Goal: Task Accomplishment & Management: Use online tool/utility

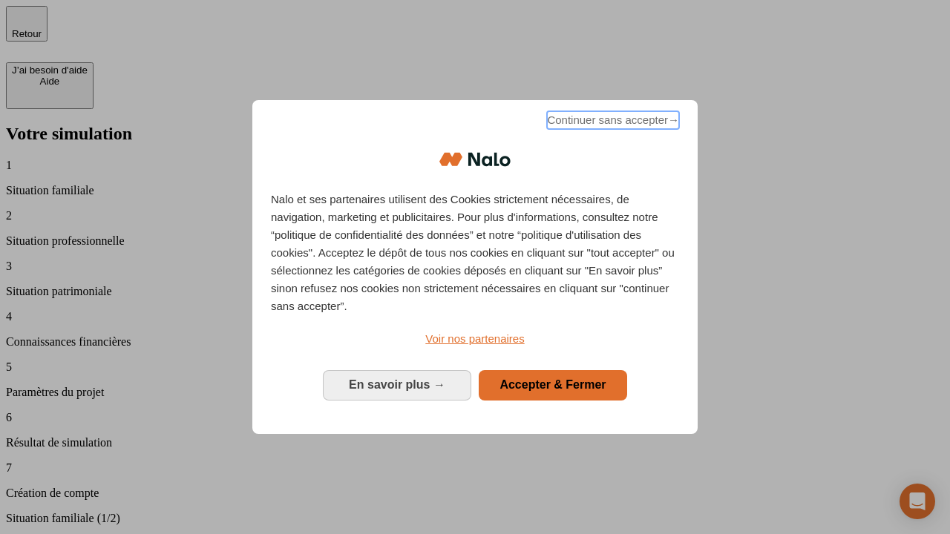
click at [612, 122] on span "Continuer sans accepter →" at bounding box center [613, 120] width 132 height 18
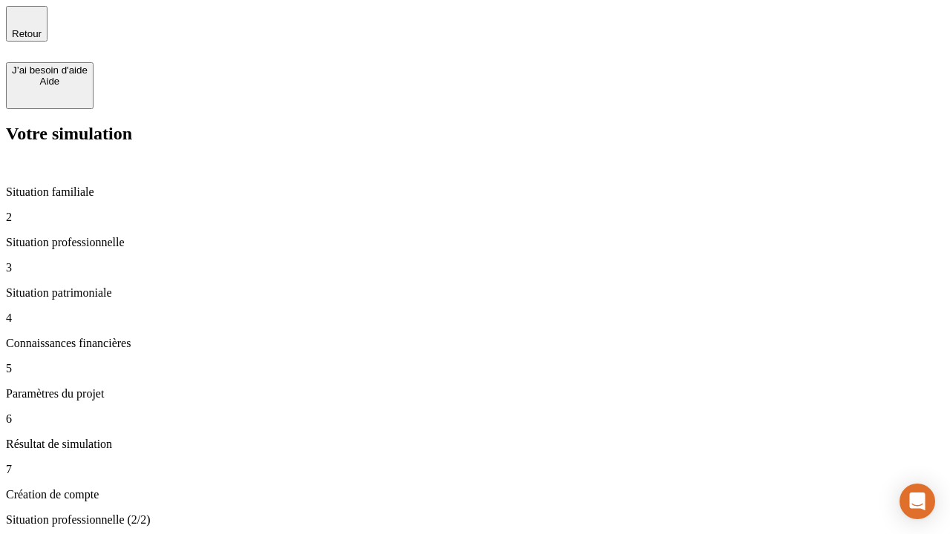
type input "30 000"
type input "1 000"
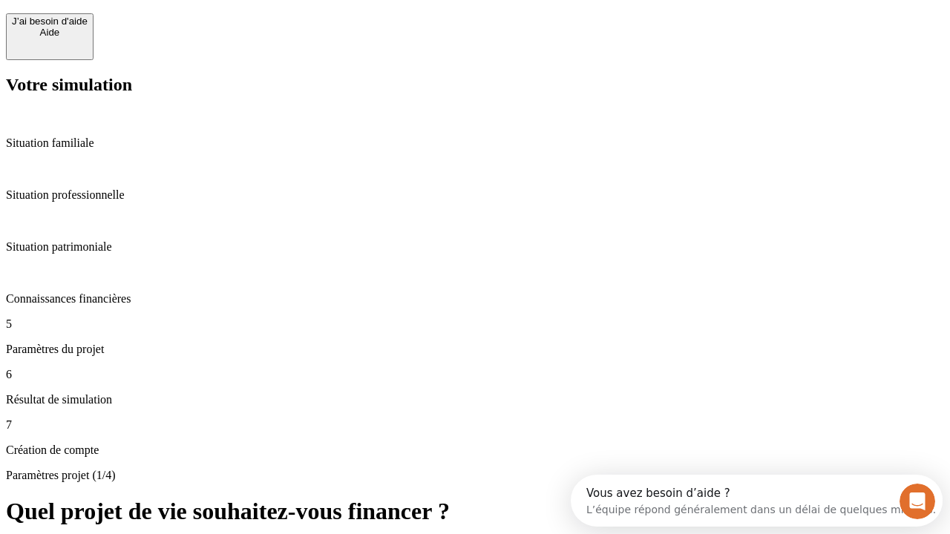
scroll to position [13, 0]
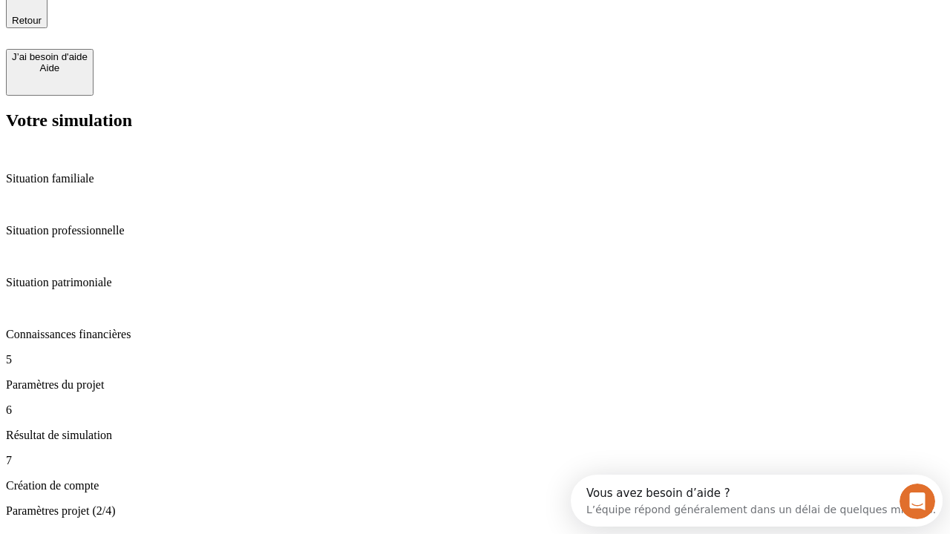
type input "40"
type input "64"
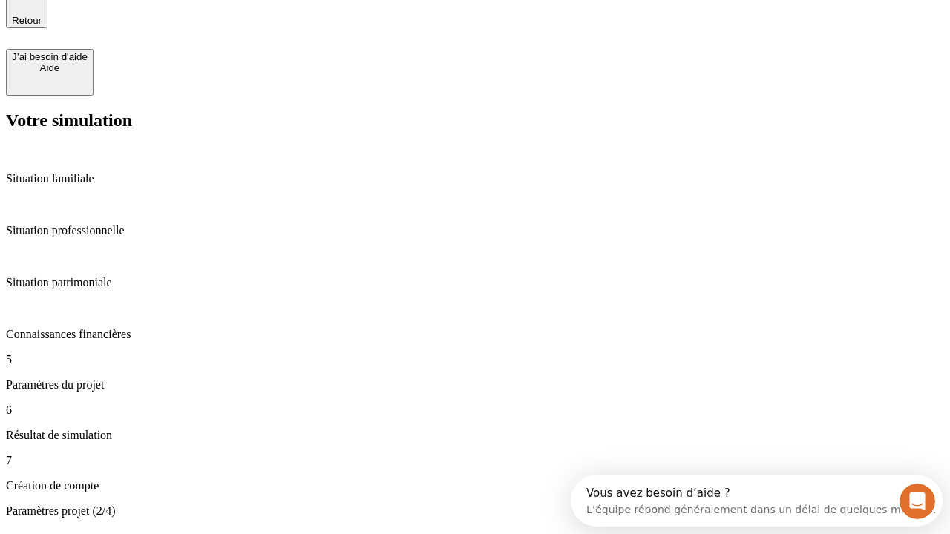
type input "200 000"
type input "640"
